Goal: Information Seeking & Learning: Learn about a topic

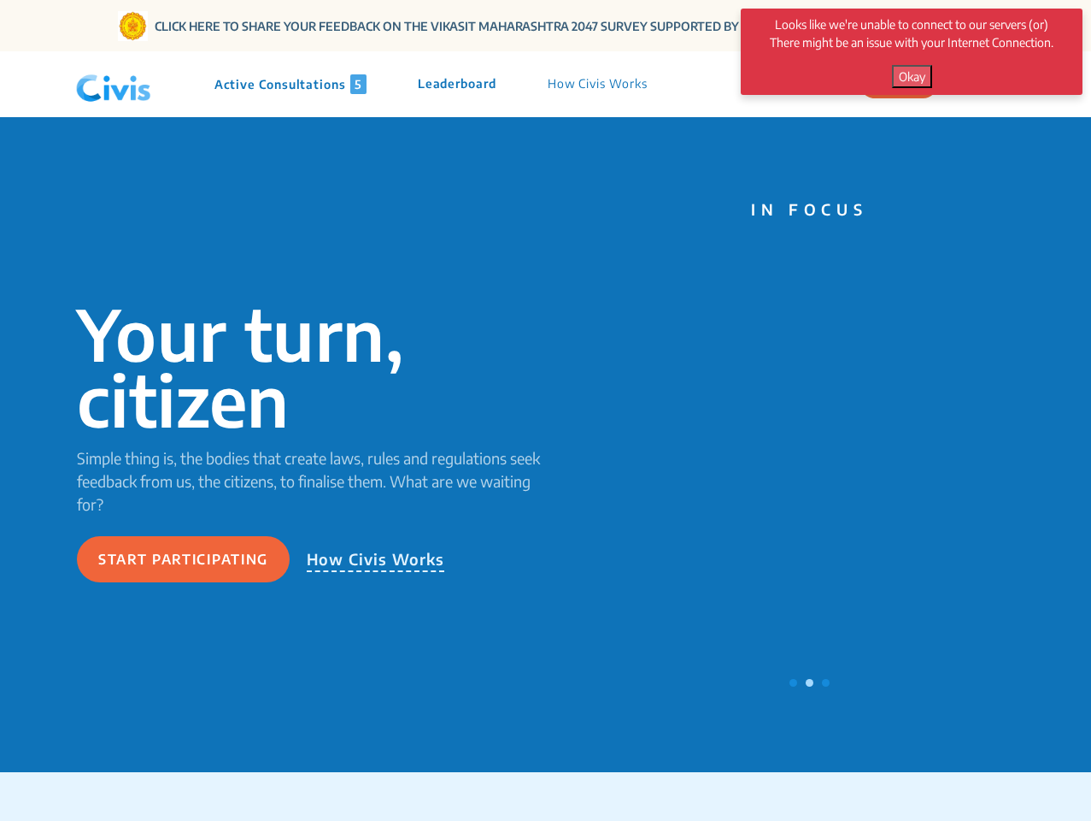
click at [114, 85] on img at bounding box center [113, 84] width 89 height 51
click at [292, 84] on p "Active Consultations 5" at bounding box center [291, 84] width 152 height 20
click at [460, 84] on p "Leaderboard" at bounding box center [457, 84] width 79 height 20
click at [600, 84] on p "How Civis Works" at bounding box center [598, 84] width 100 height 20
click at [912, 76] on button "Okay" at bounding box center [912, 76] width 40 height 23
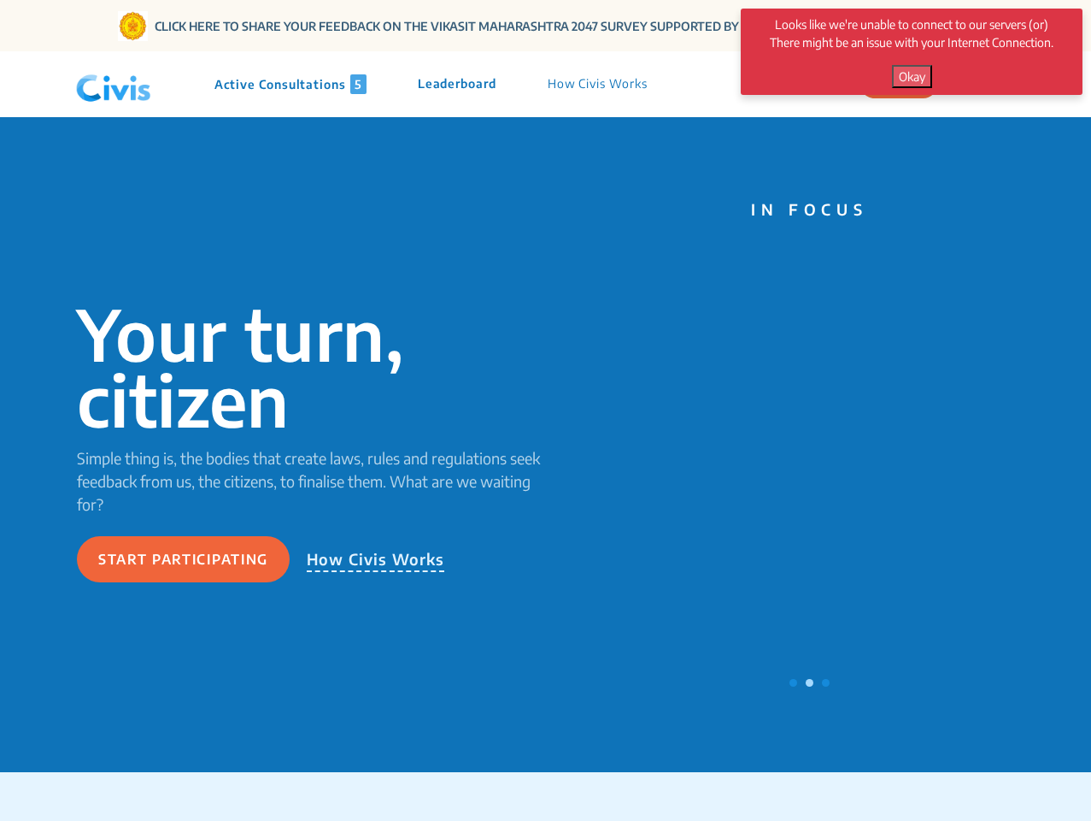
click at [183, 559] on button "Start participating" at bounding box center [183, 559] width 213 height 46
click at [375, 559] on p "How Civis Works" at bounding box center [376, 559] width 138 height 25
